Goal: Task Accomplishment & Management: Manage account settings

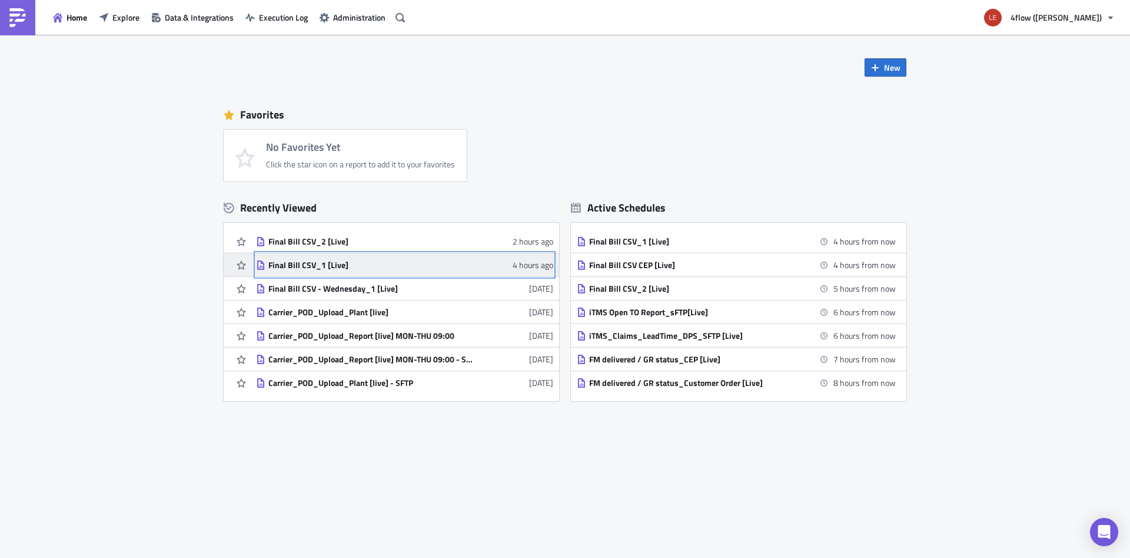
click at [326, 267] on div "Final Bill CSV_1 [Live]" at bounding box center [371, 265] width 206 height 11
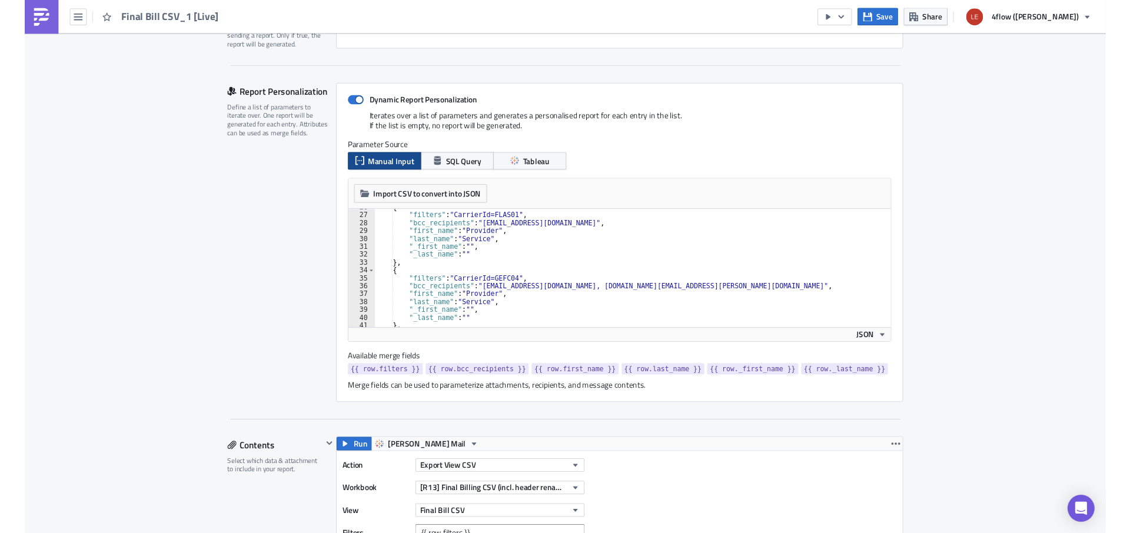
scroll to position [212, 0]
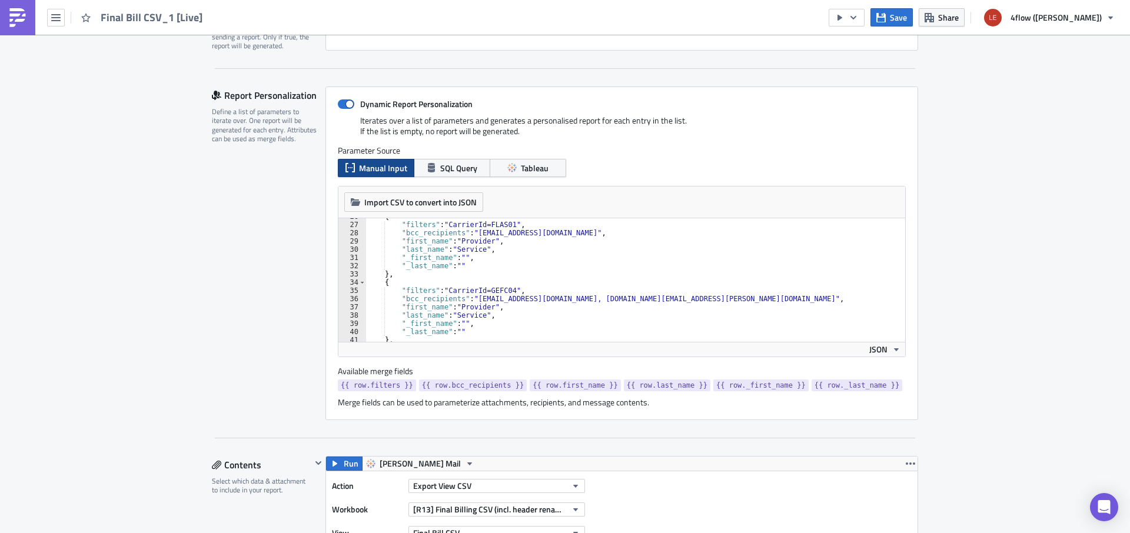
click at [515, 291] on div "{ "filters" : "CarrierId=FLAS01" , "bcc_recipients" : "euaccounts@flash-global.…" at bounding box center [640, 283] width 549 height 140
click at [489, 299] on div "{ "filters" : "CarrierId=FLAS01" , "bcc_recipients" : "euaccounts@flash-global.…" at bounding box center [640, 283] width 549 height 140
click at [636, 300] on div "{ "filters" : "CarrierId=FLAS01" , "bcc_recipients" : "euaccounts@flash-global.…" at bounding box center [640, 283] width 549 height 140
click at [530, 296] on div "{ "filters" : "CarrierId=FLAS01" , "bcc_recipients" : "euaccounts@flash-global.…" at bounding box center [640, 283] width 549 height 140
click at [672, 298] on div "{ "filters" : "CarrierId=FLAS01" , "bcc_recipients" : "euaccounts@flash-global.…" at bounding box center [640, 283] width 549 height 140
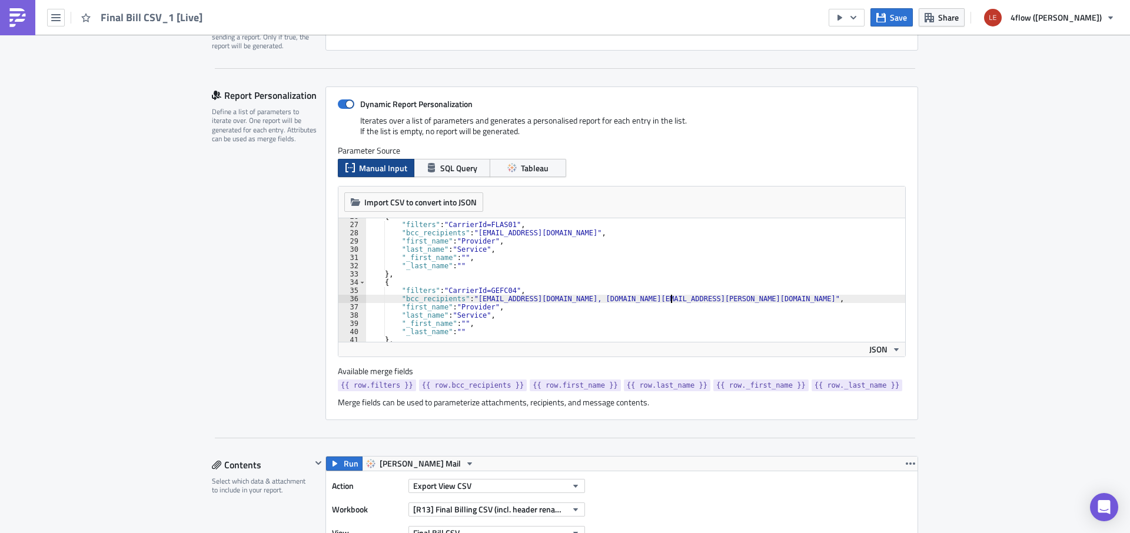
scroll to position [0, 25]
paste textarea "[EMAIL_ADDRESS][PERSON_NAME][DOMAIN_NAME]"
type textarea ""bcc_recipients": "klaudia.korzonek@gefco.net, wioleta.latka@gefco.net, Mateusz…"
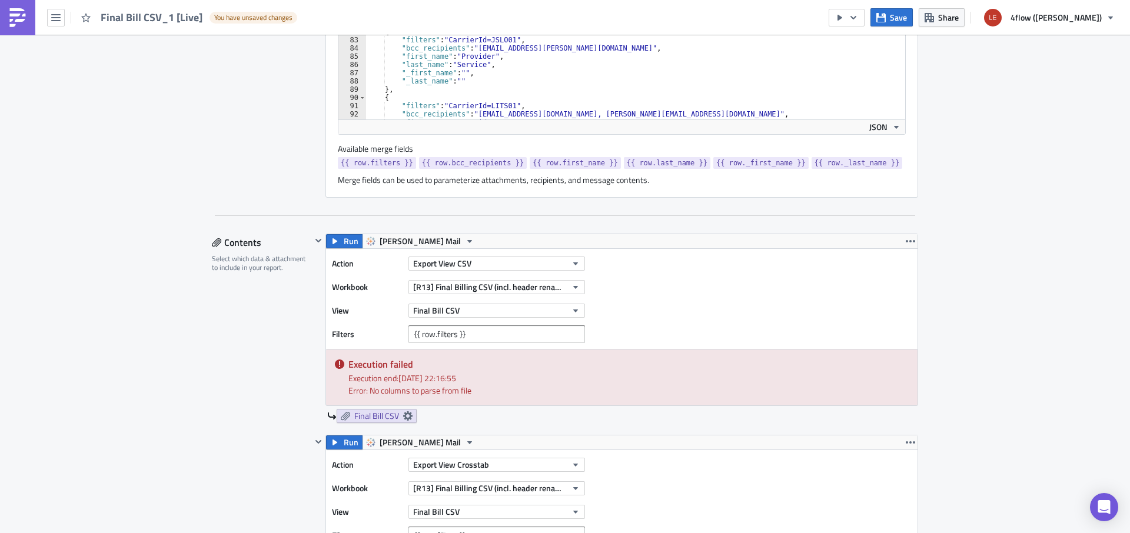
scroll to position [0, 0]
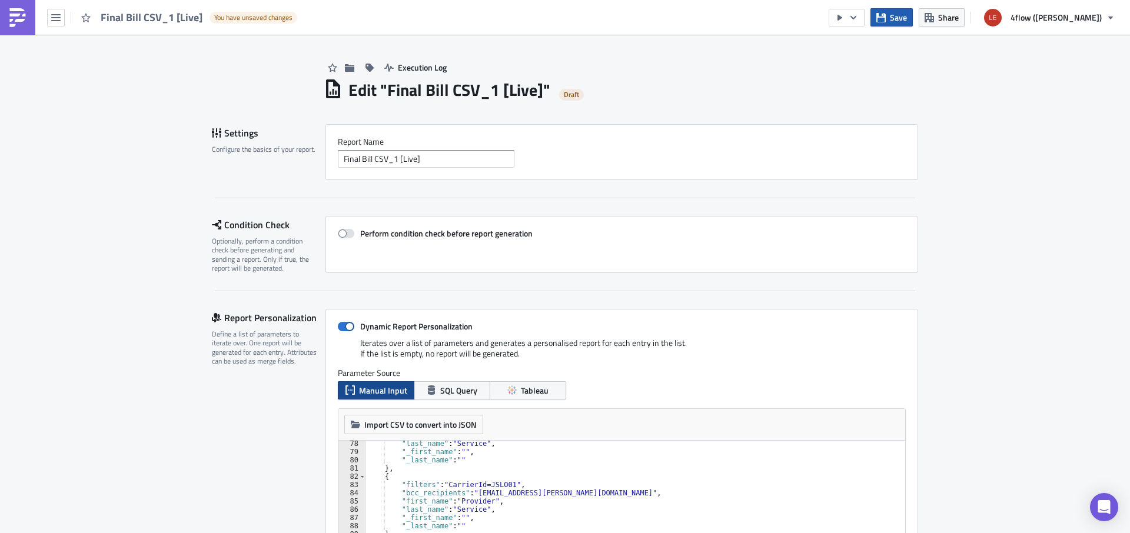
click at [907, 15] on span "Save" at bounding box center [898, 17] width 17 height 12
click at [127, 16] on span "Final Bill CSV_1 [Live]" at bounding box center [152, 18] width 103 height 14
click at [49, 20] on button "button" at bounding box center [56, 18] width 18 height 18
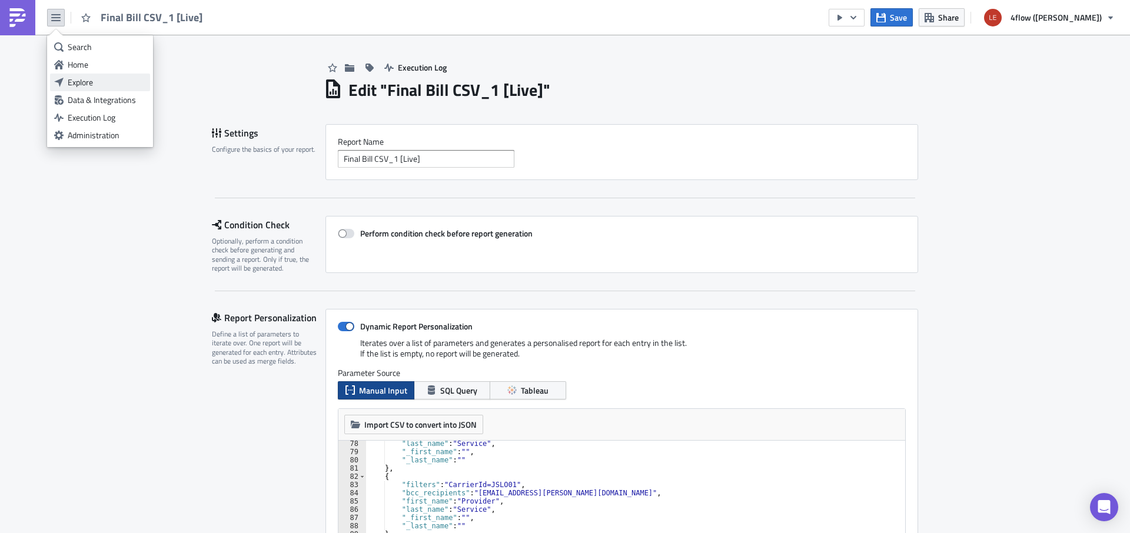
click at [103, 79] on div "Explore" at bounding box center [107, 83] width 78 height 12
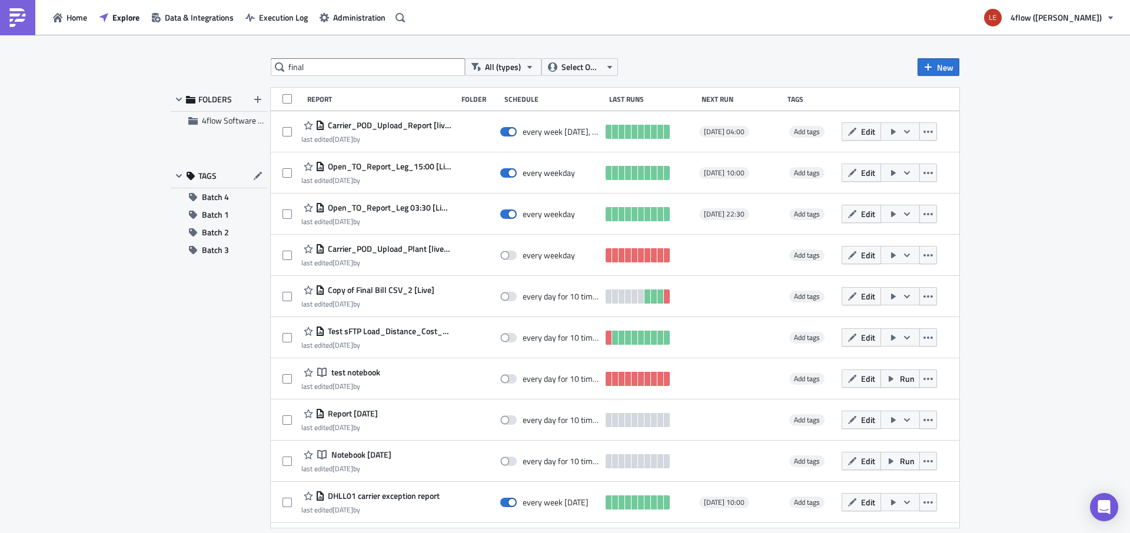
type input "final"
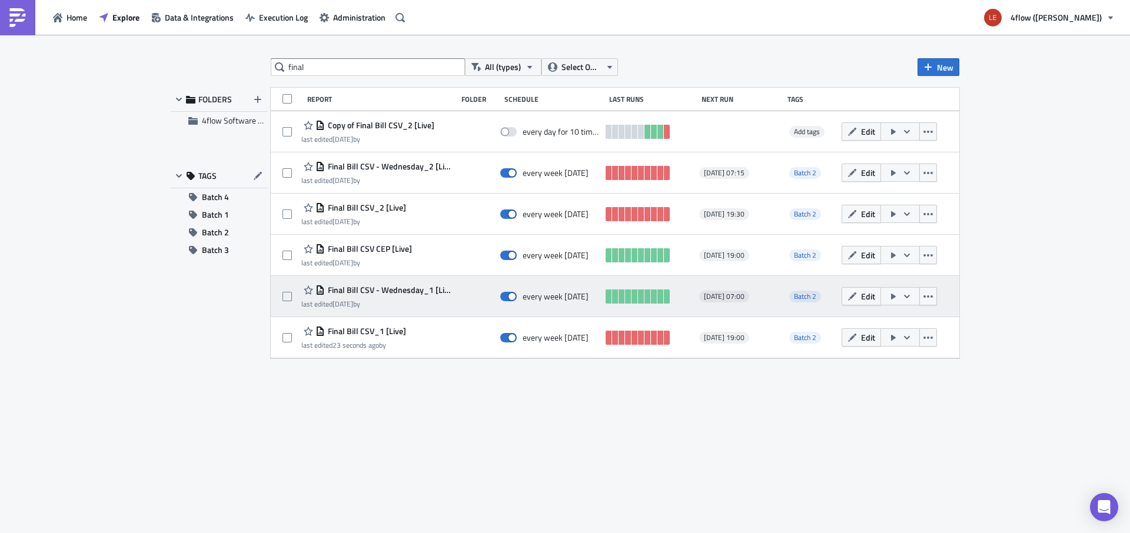
click at [411, 296] on div "Final Bill CSV - Wednesday_1 [Live]" at bounding box center [376, 290] width 150 height 14
click at [434, 288] on span "Final Bill CSV - Wednesday_1 [Live]" at bounding box center [388, 290] width 126 height 11
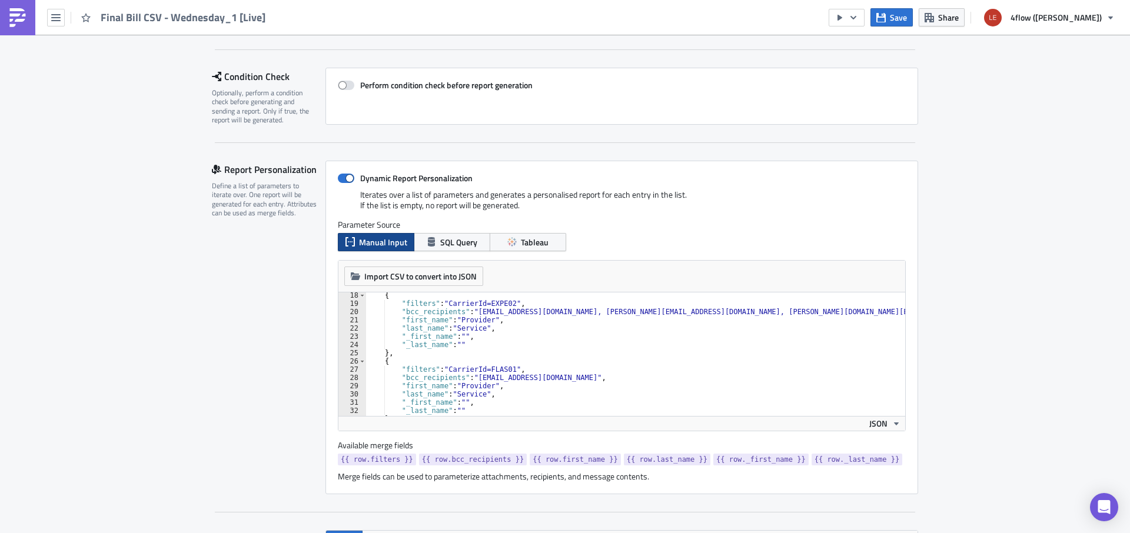
scroll to position [212, 0]
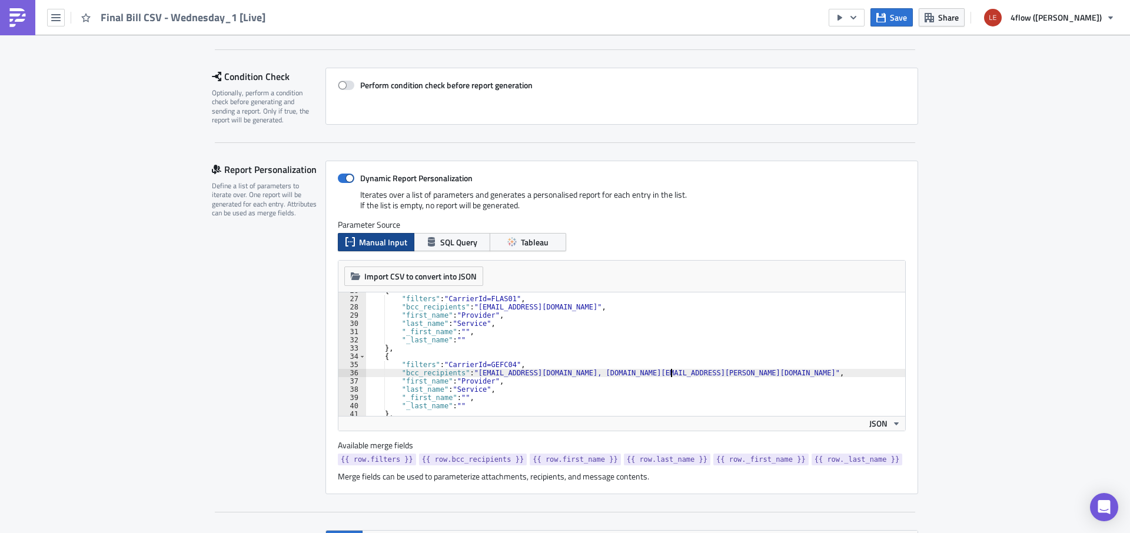
click at [671, 371] on div "{ "filters" : "CarrierId=FLAS01" , "bcc_recipients" : "euaccounts@flash-global.…" at bounding box center [640, 357] width 549 height 140
paste textarea "[EMAIL_ADDRESS][PERSON_NAME][DOMAIN_NAME]"
type textarea ""bcc_recipients": "klaudia.korzonek@gefco.net, wioleta.latka@gefco.net, Mateusz…"
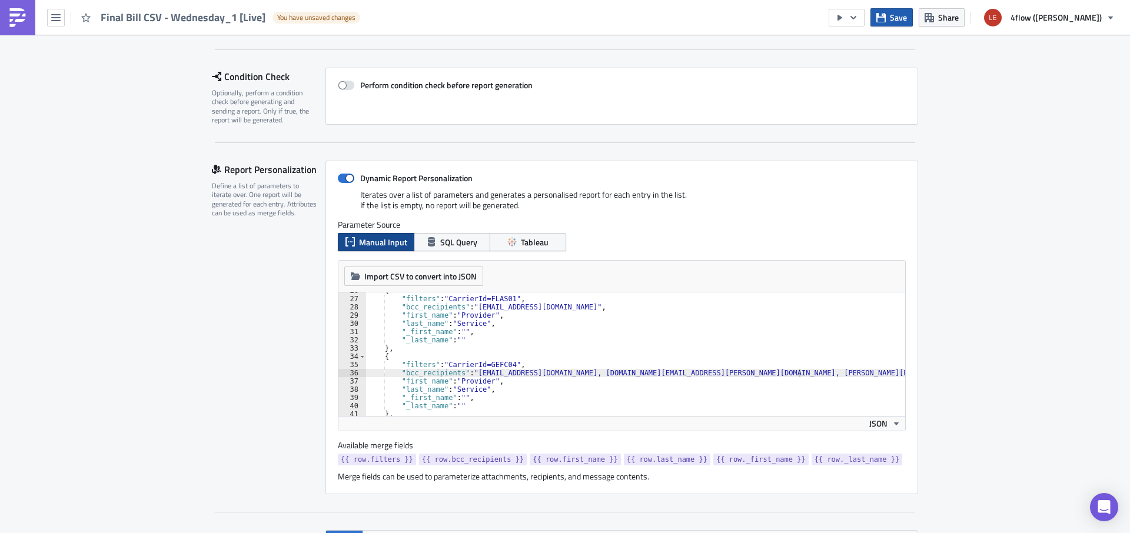
click at [907, 16] on span "Save" at bounding box center [898, 17] width 17 height 12
click at [55, 12] on button "button" at bounding box center [56, 18] width 18 height 18
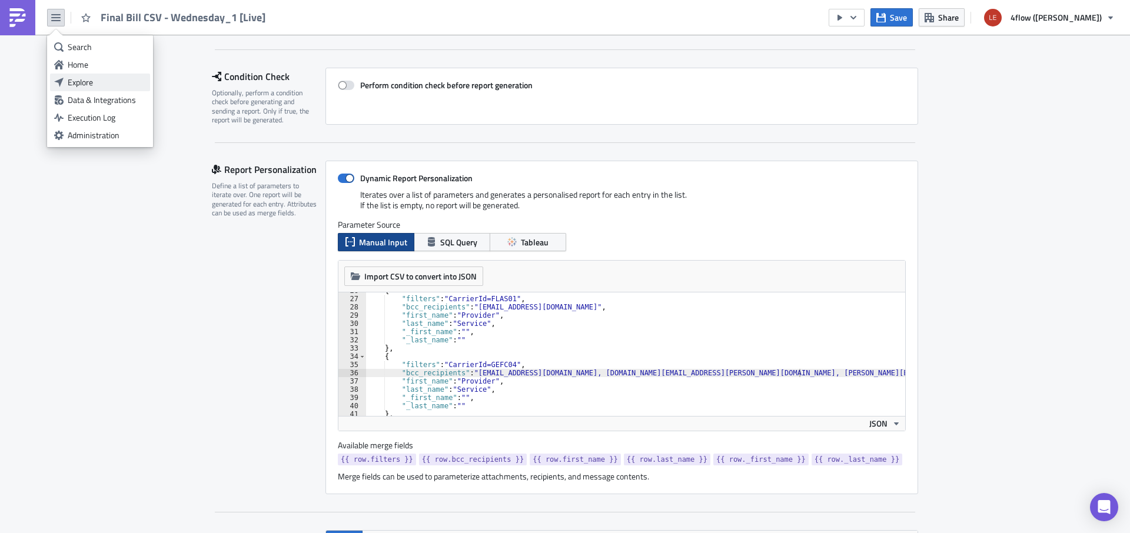
click at [84, 81] on div "Explore" at bounding box center [107, 83] width 78 height 12
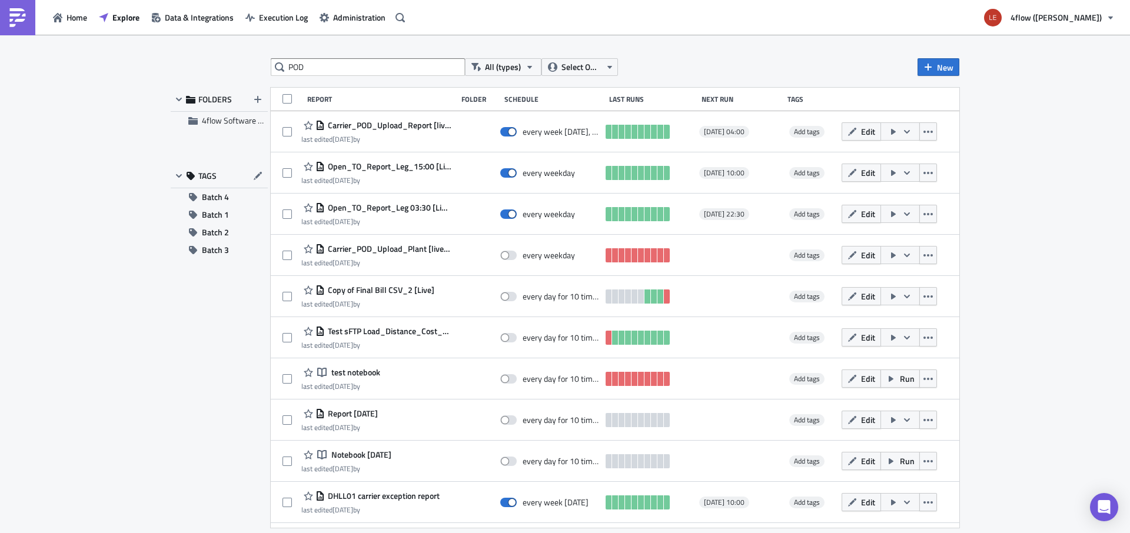
type input "POD"
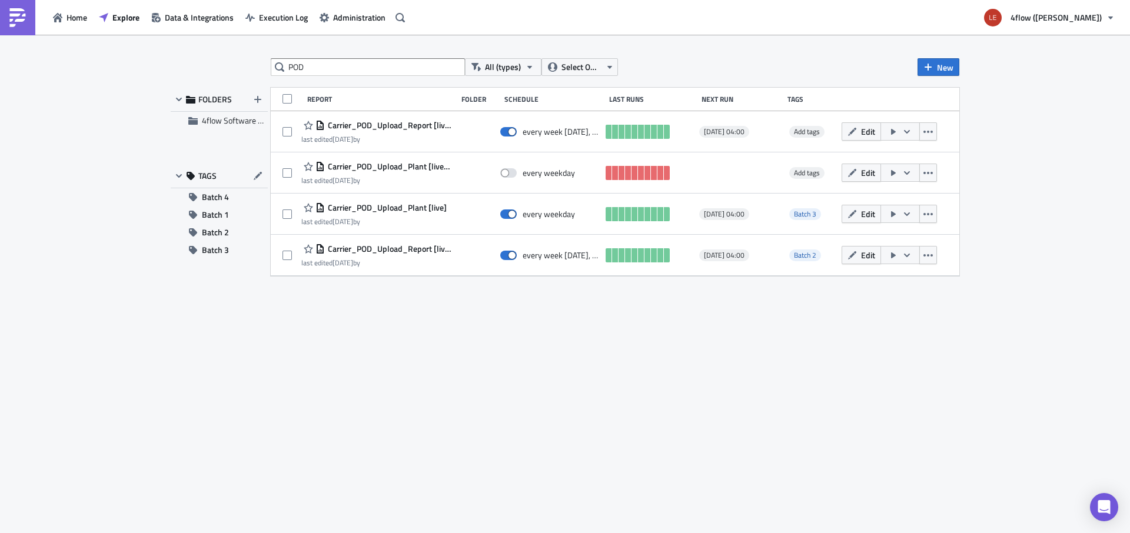
click at [810, 349] on div "POD All (types) Select Owner New FOLDERS 4flow Software KAM TAGS Batch 4 Batch …" at bounding box center [565, 284] width 801 height 453
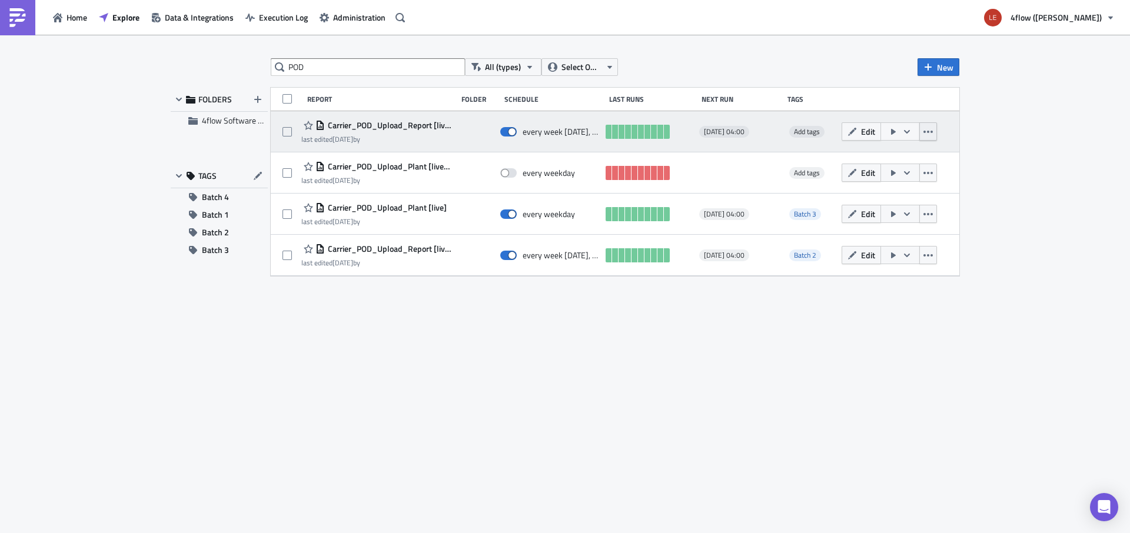
click at [937, 133] on button "button" at bounding box center [929, 131] width 18 height 18
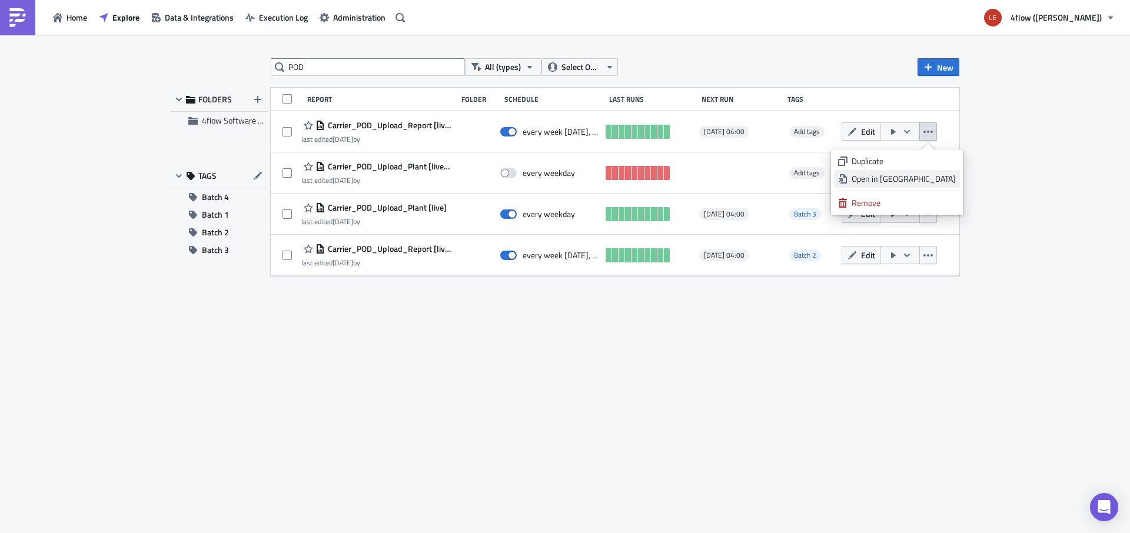
click at [934, 184] on div "Open in New Tab" at bounding box center [904, 179] width 104 height 12
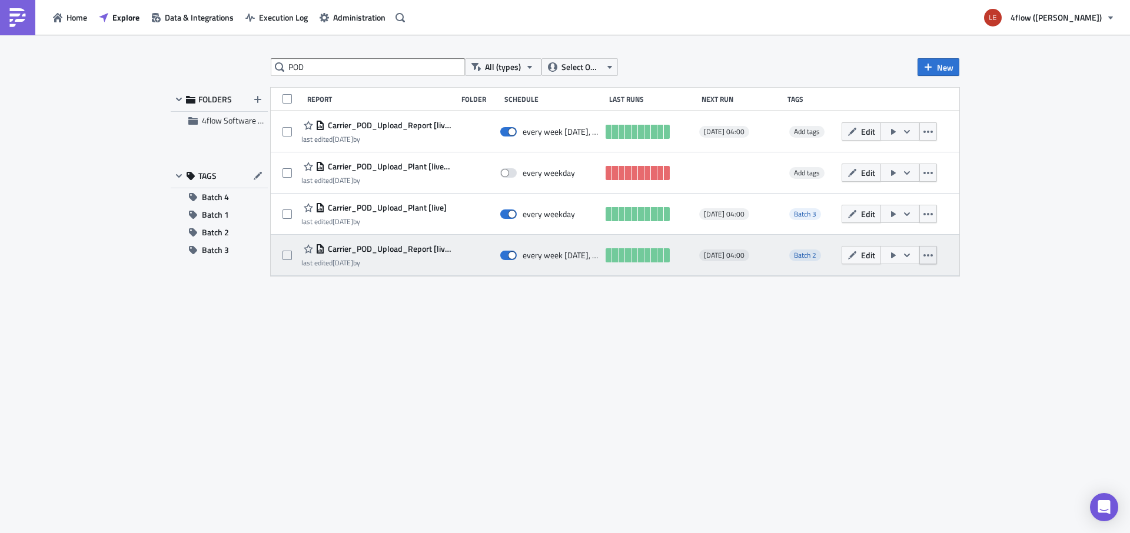
click at [933, 254] on icon "button" at bounding box center [928, 255] width 9 height 9
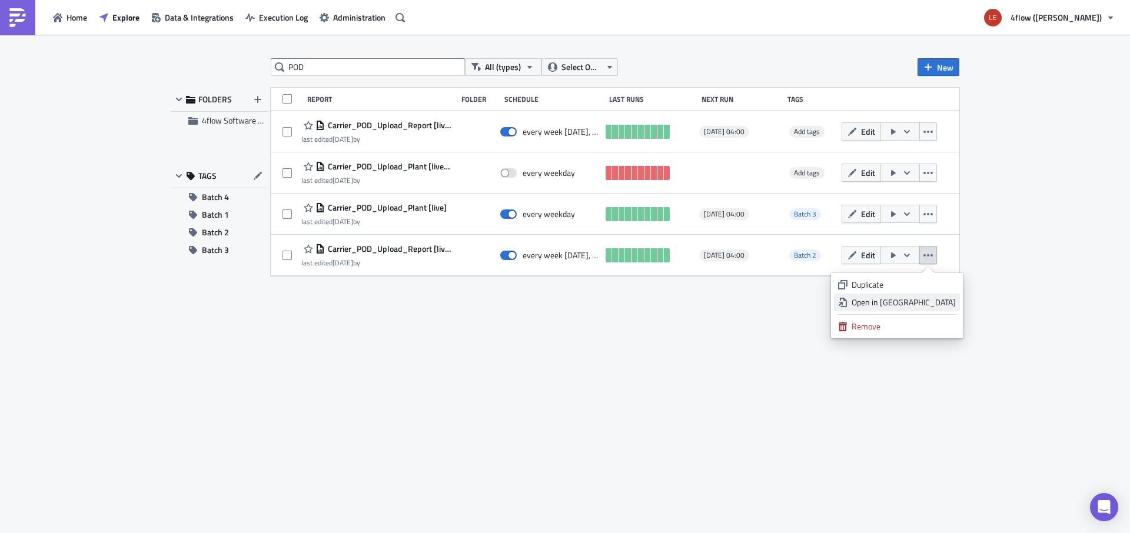
click at [943, 304] on div "Open in New Tab" at bounding box center [904, 303] width 104 height 12
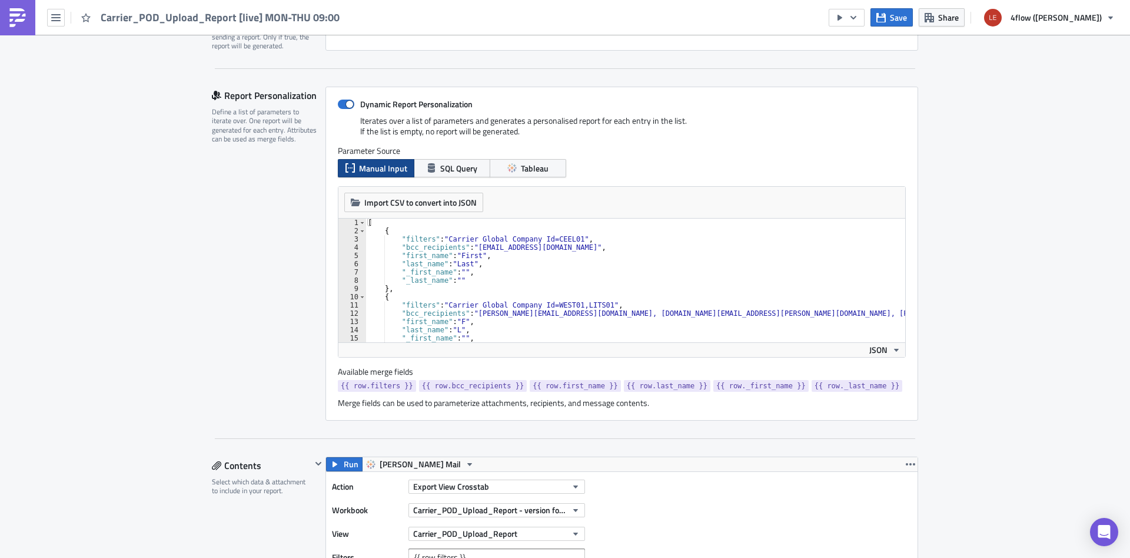
click at [689, 283] on div "[ { "filters" : "Carrier Global Company Id=CEEL01" , "bcc_recipients" : "[EMAIL…" at bounding box center [813, 288] width 895 height 140
click at [659, 287] on div "[ { "filters" : "Carrier Global Company Id=CEEL01" , "bcc_recipients" : "[EMAIL…" at bounding box center [813, 288] width 895 height 140
type textarea "},"
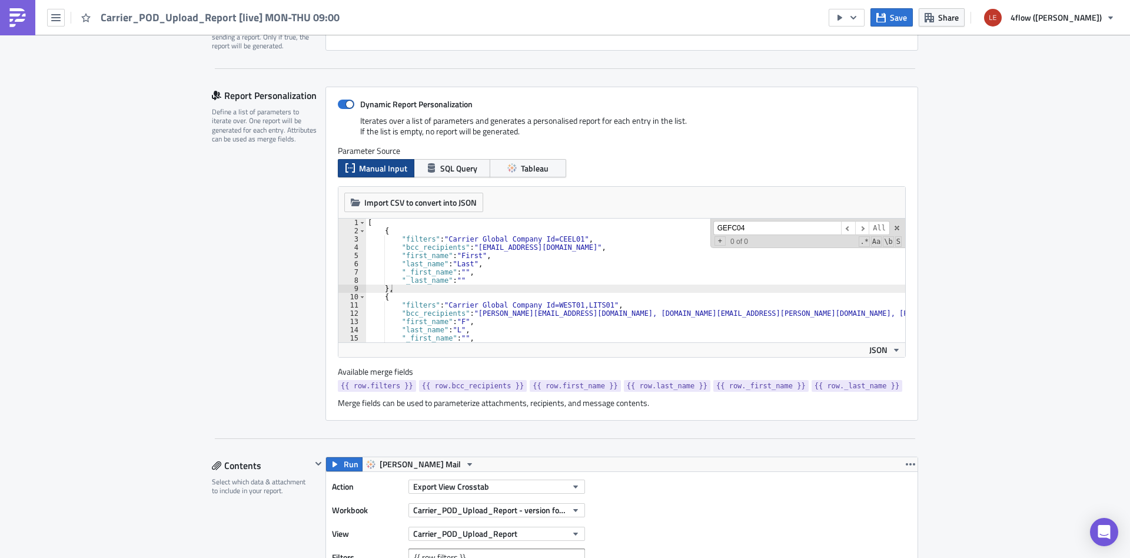
scroll to position [161, 0]
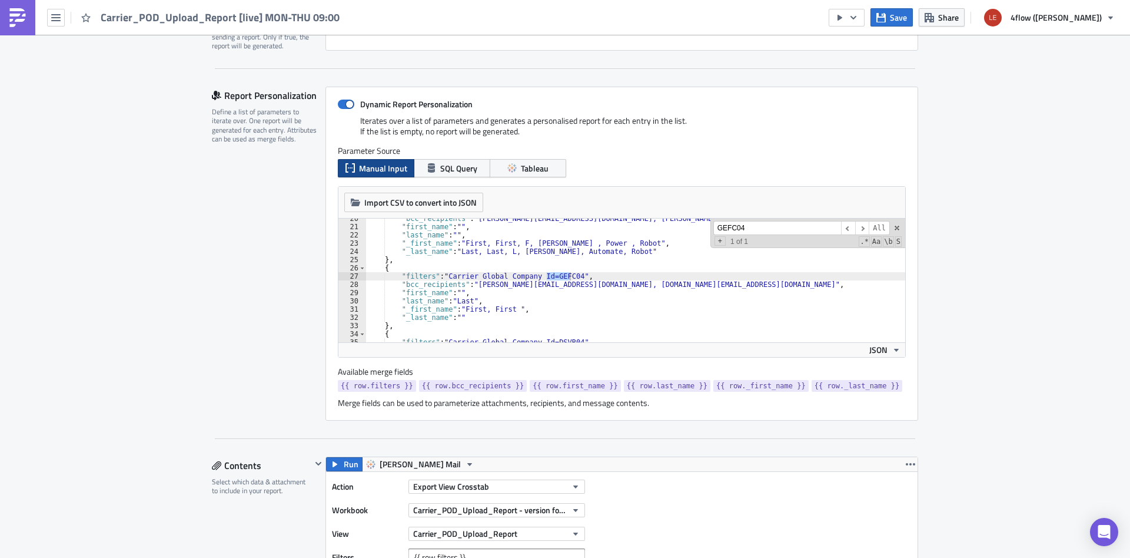
type input "GEFC04"
click at [756, 280] on div ""bcc_recipients" : "[PERSON_NAME][EMAIL_ADDRESS][DOMAIN_NAME], [PERSON_NAME][DO…" at bounding box center [813, 284] width 895 height 140
click at [757, 287] on div ""bcc_recipients" : "[PERSON_NAME][EMAIL_ADDRESS][DOMAIN_NAME], [PERSON_NAME][DO…" at bounding box center [813, 284] width 895 height 140
paste textarea "[EMAIL_ADDRESS][PERSON_NAME][DOMAIN_NAME]"
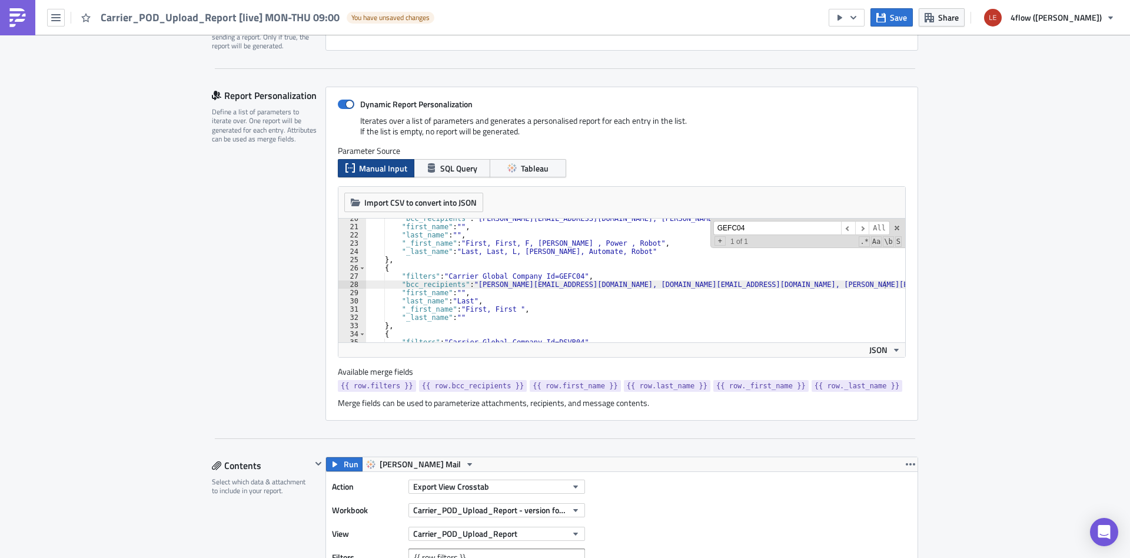
click at [895, 228] on span at bounding box center [897, 228] width 8 height 8
click at [789, 288] on div ""bcc_recipients" : "[PERSON_NAME][EMAIL_ADDRESS][DOMAIN_NAME], [PERSON_NAME][DO…" at bounding box center [813, 284] width 895 height 140
click at [585, 288] on div ""bcc_recipients" : "[PERSON_NAME][EMAIL_ADDRESS][DOMAIN_NAME], [PERSON_NAME][DO…" at bounding box center [813, 284] width 895 height 140
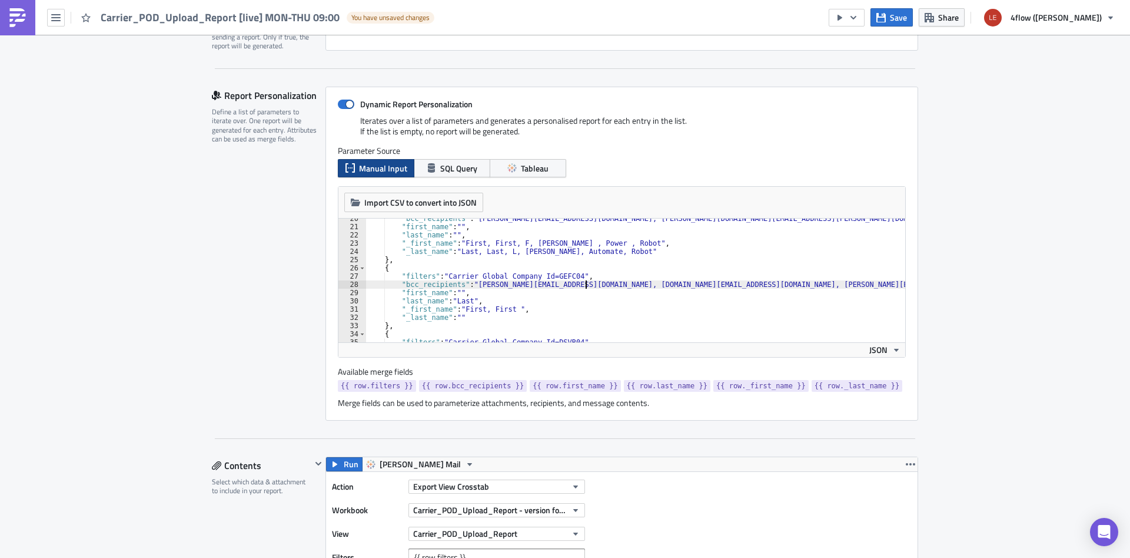
click at [465, 288] on div ""bcc_recipients" : "[PERSON_NAME][EMAIL_ADDRESS][DOMAIN_NAME], [PERSON_NAME][DO…" at bounding box center [813, 284] width 895 height 140
click at [476, 312] on div ""bcc_recipients" : "[PERSON_NAME][EMAIL_ADDRESS][DOMAIN_NAME], [PERSON_NAME][DO…" at bounding box center [813, 284] width 895 height 140
click at [466, 296] on div ""bcc_recipients" : "[PERSON_NAME][EMAIL_ADDRESS][DOMAIN_NAME], [PERSON_NAME][DO…" at bounding box center [813, 284] width 895 height 140
click at [527, 276] on div ""bcc_recipients" : "[PERSON_NAME][EMAIL_ADDRESS][DOMAIN_NAME], [PERSON_NAME][DO…" at bounding box center [813, 284] width 895 height 140
click at [526, 274] on div ""bcc_recipients" : "[PERSON_NAME][EMAIL_ADDRESS][DOMAIN_NAME], [PERSON_NAME][DO…" at bounding box center [813, 284] width 895 height 140
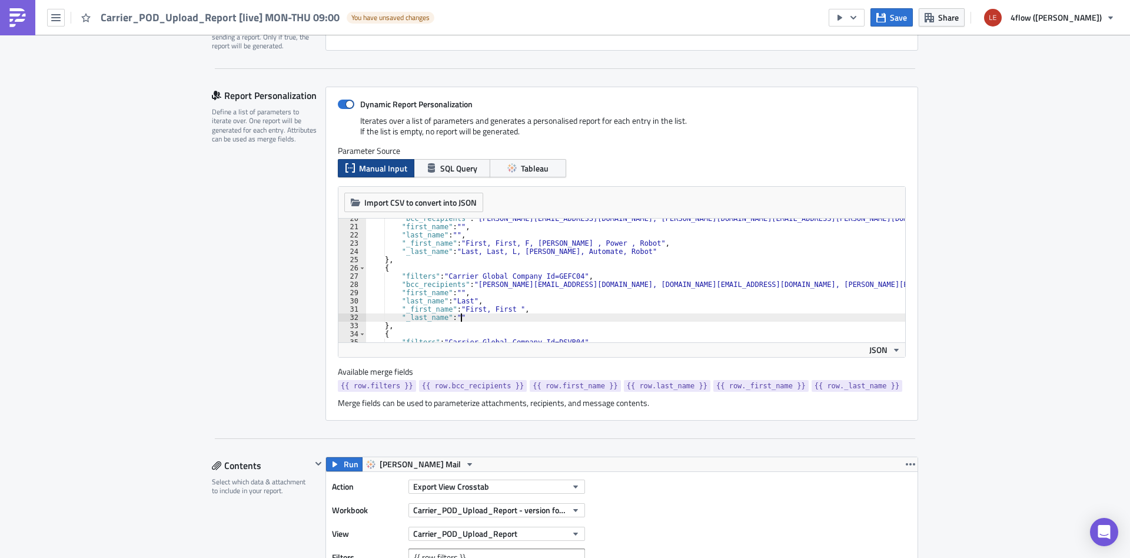
click at [608, 320] on div ""bcc_recipients" : "[PERSON_NAME][EMAIL_ADDRESS][DOMAIN_NAME], [PERSON_NAME][DO…" at bounding box center [813, 284] width 895 height 140
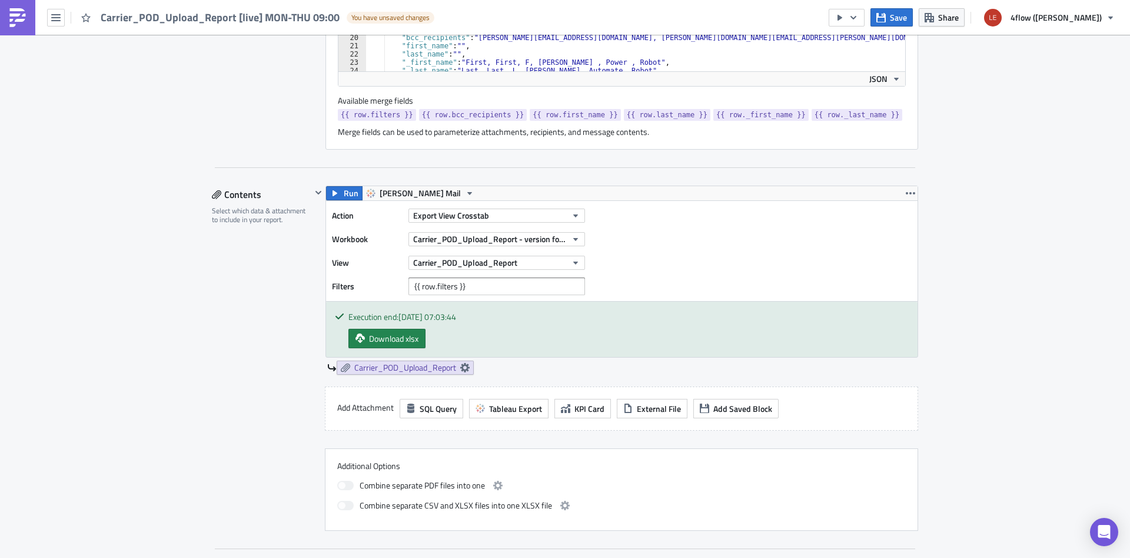
scroll to position [445, 0]
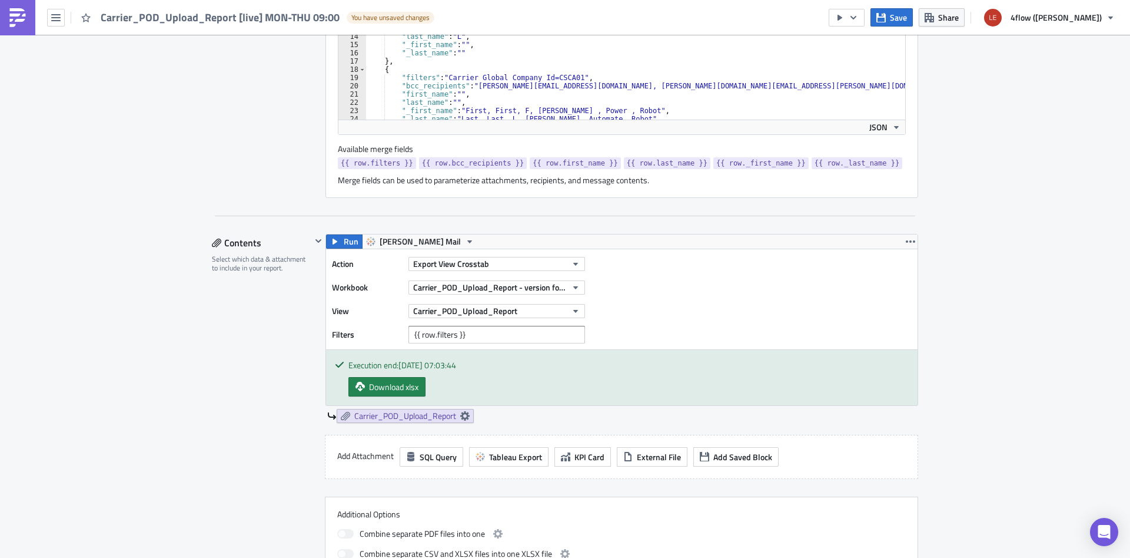
click at [122, 337] on div "Execution Log Edit " Carrier_POD_Upload_Report [live] MON-THU 09:00 " Draft Set…" at bounding box center [565, 470] width 1130 height 1761
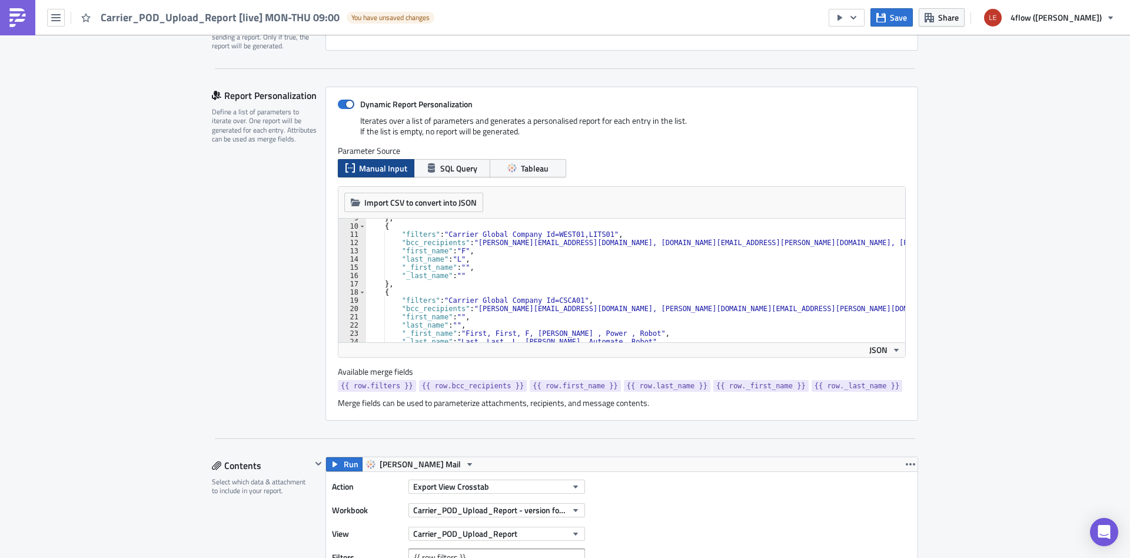
scroll to position [593, 0]
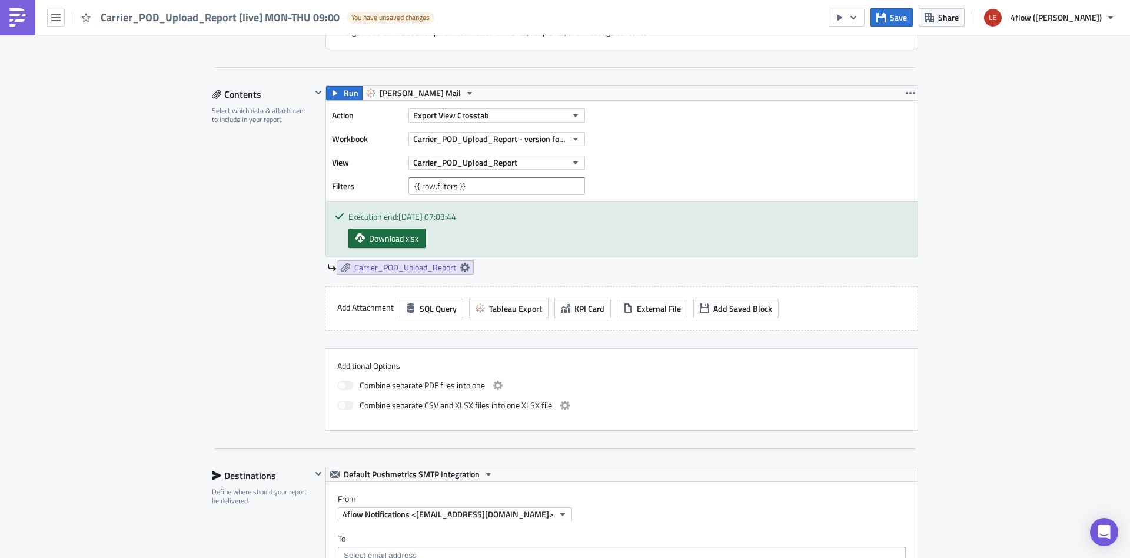
click at [386, 237] on span "Download xlsx" at bounding box center [393, 238] width 49 height 12
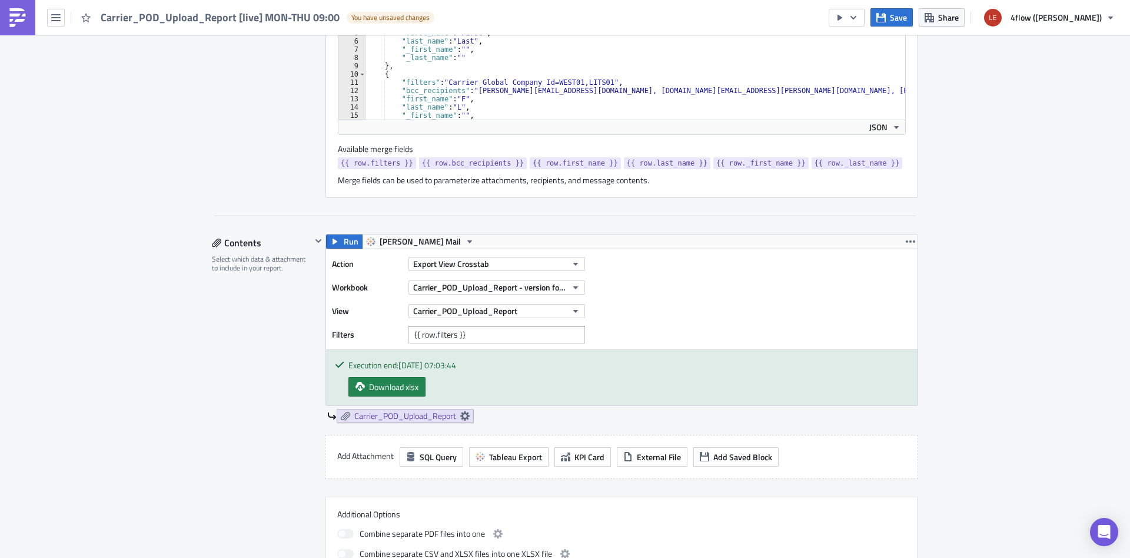
scroll to position [148, 0]
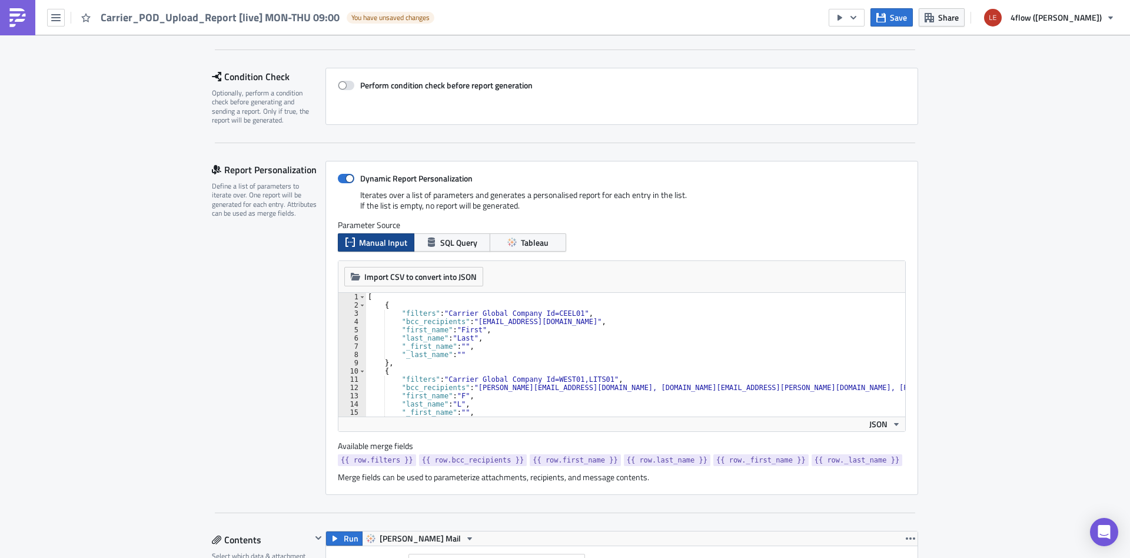
type textarea "},"
click at [656, 364] on div "[ { "filters" : "Carrier Global Company Id=CEEL01" , "bcc_recipients" : "[EMAIL…" at bounding box center [813, 363] width 895 height 140
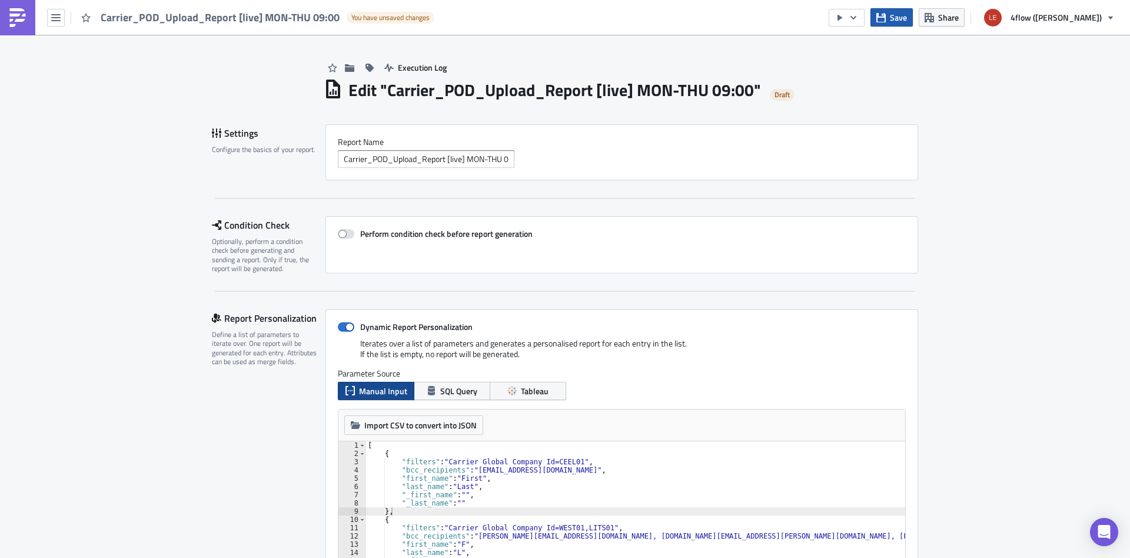
click at [907, 16] on span "Save" at bounding box center [898, 17] width 17 height 12
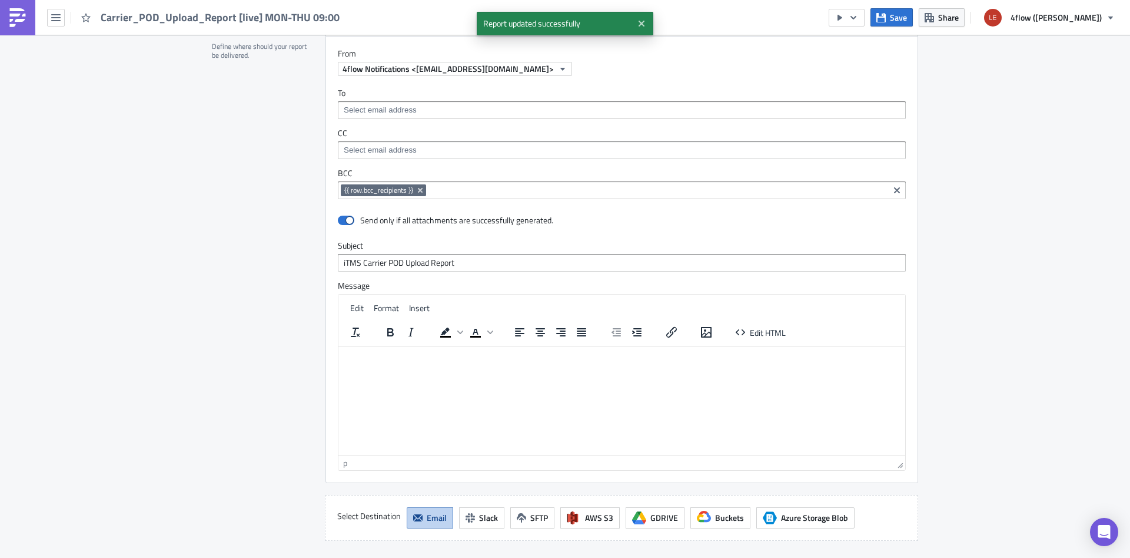
scroll to position [1237, 0]
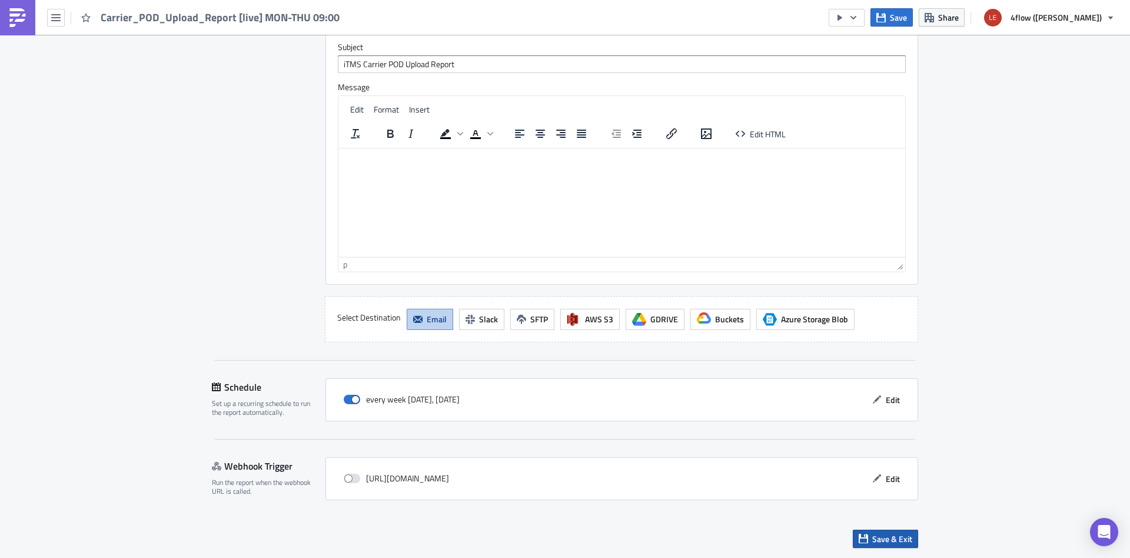
click at [912, 537] on span "Save & Exit" at bounding box center [892, 538] width 40 height 12
